Goal: Task Accomplishment & Management: Use online tool/utility

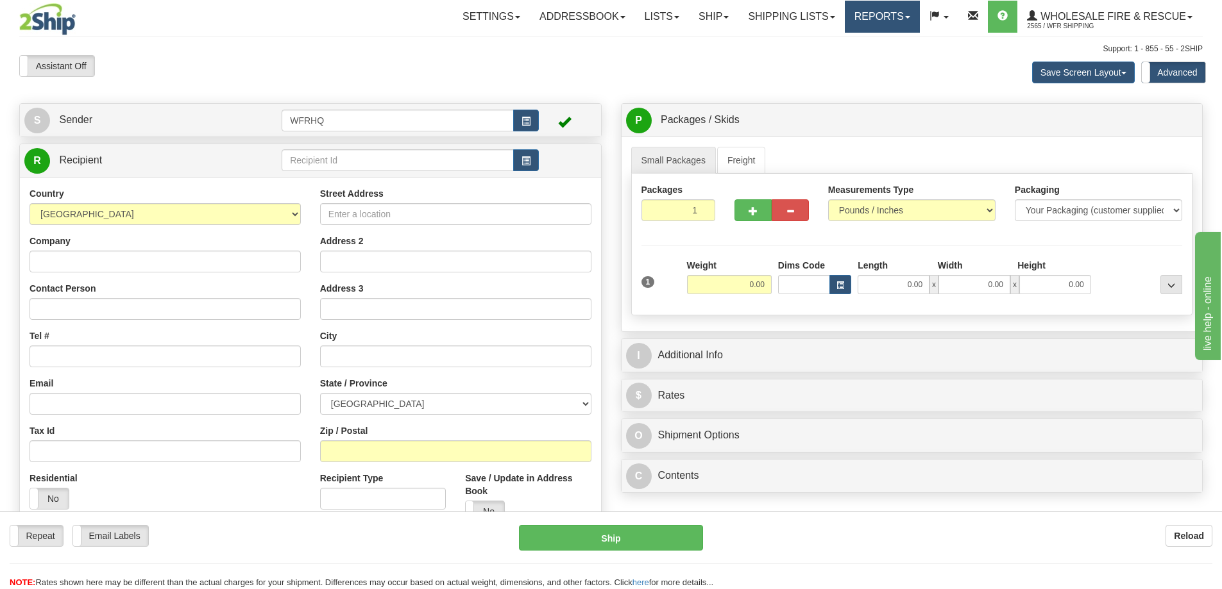
click at [885, 22] on link "Reports" at bounding box center [882, 17] width 75 height 32
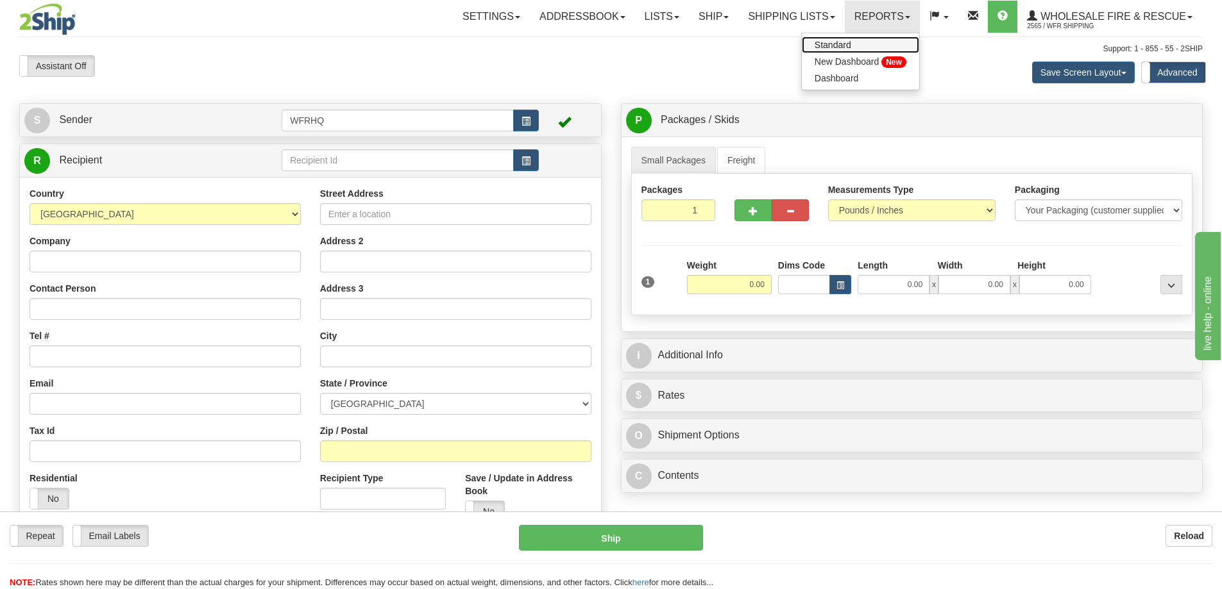
click at [852, 43] on link "Standard" at bounding box center [860, 45] width 117 height 17
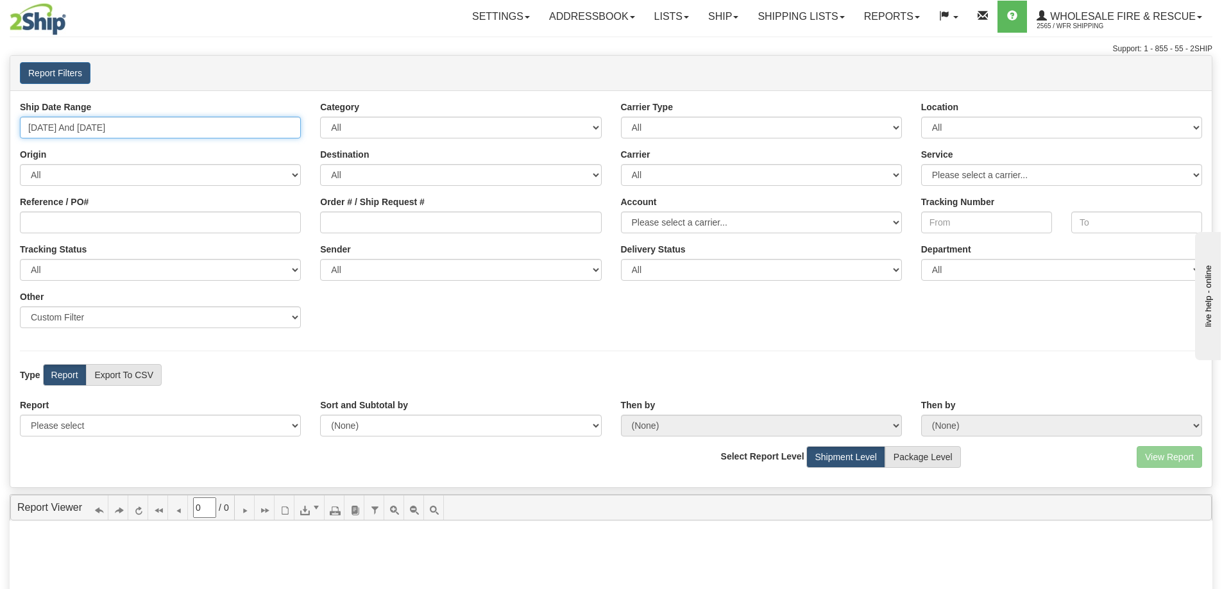
click at [94, 126] on input "[DATE] And [DATE]" at bounding box center [160, 128] width 281 height 22
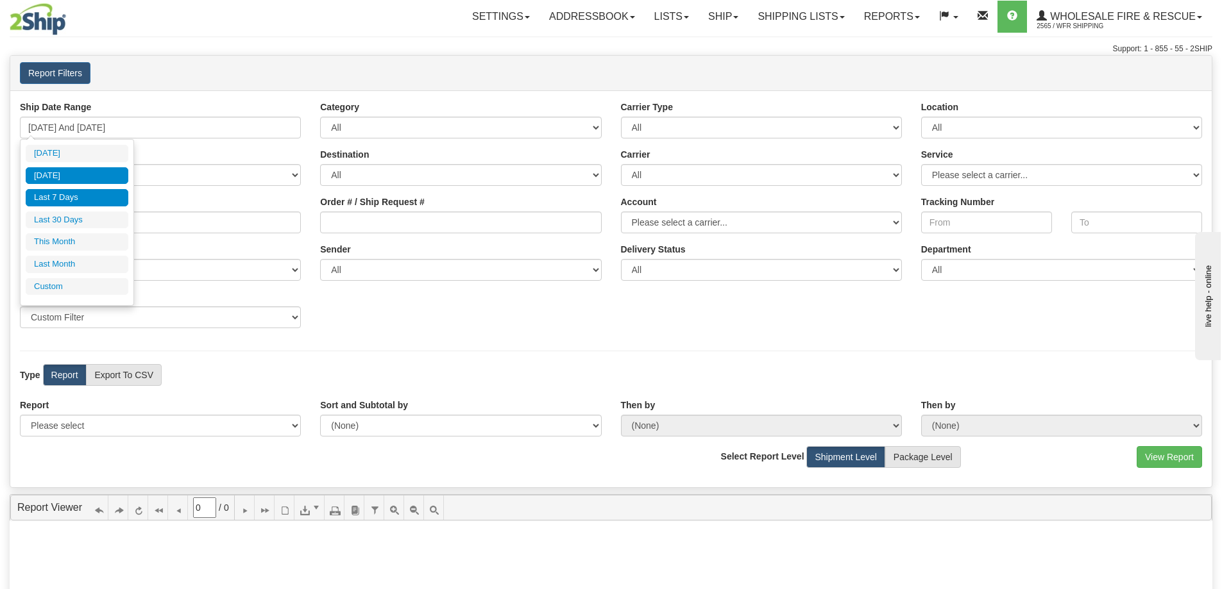
click at [81, 174] on li "[DATE]" at bounding box center [77, 175] width 103 height 17
type input "[DATE] And [DATE]"
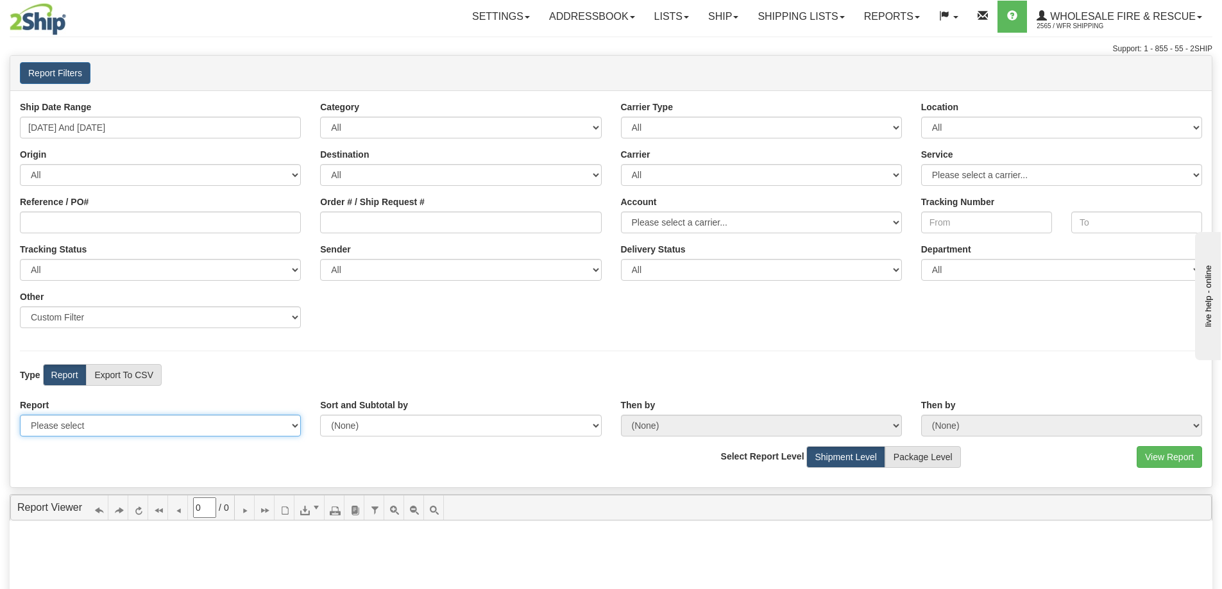
click at [119, 432] on select "Please select 1 Line Shipment Report Address Detail Basic Shipment Overview Can…" at bounding box center [160, 426] width 281 height 22
select select "Users\Full Reference Detail.trdx"
click at [20, 415] on select "Please select 1 Line Shipment Report Address Detail Basic Shipment Overview Can…" at bounding box center [160, 426] width 281 height 22
click at [1186, 459] on button "View Report" at bounding box center [1169, 457] width 65 height 22
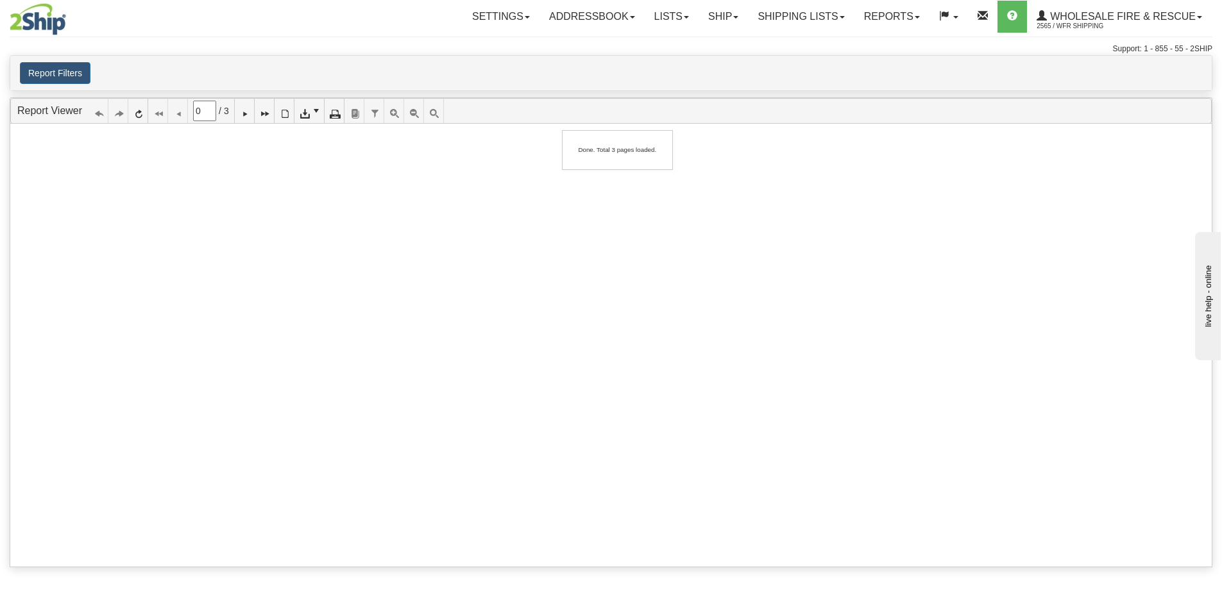
type input "1"
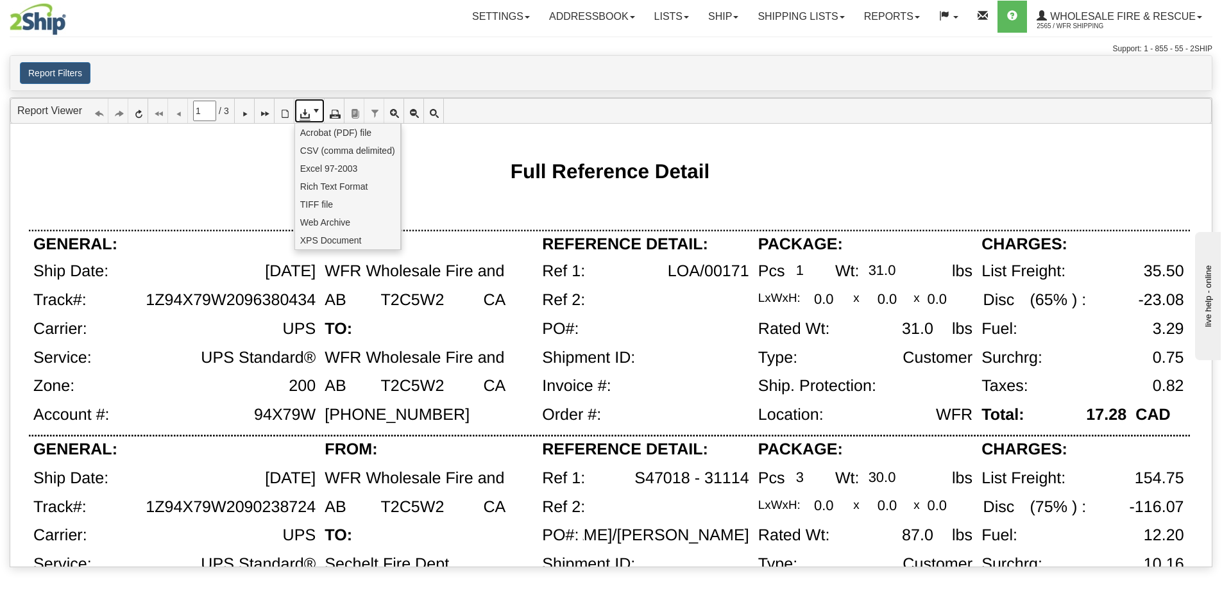
click at [321, 115] on span at bounding box center [316, 111] width 10 height 10
click at [319, 153] on span "CSV (comma delimited)" at bounding box center [347, 150] width 95 height 13
